Goal: Task Accomplishment & Management: Manage account settings

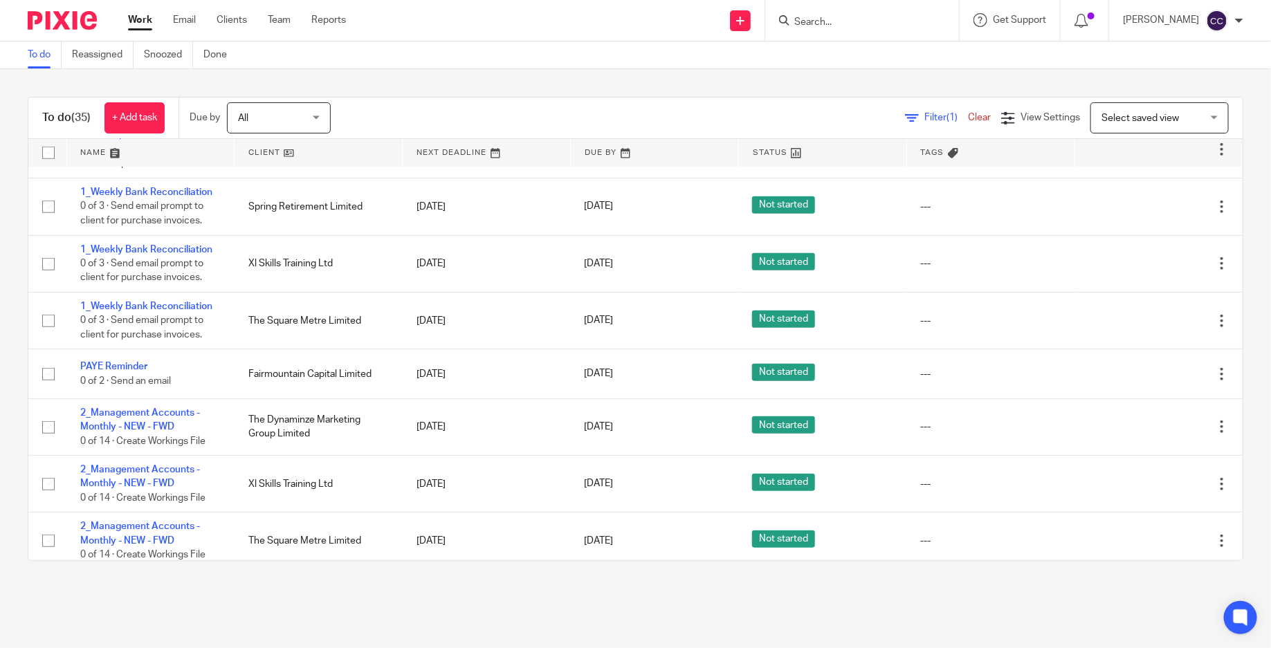
scroll to position [662, 0]
